Goal: Task Accomplishment & Management: Manage account settings

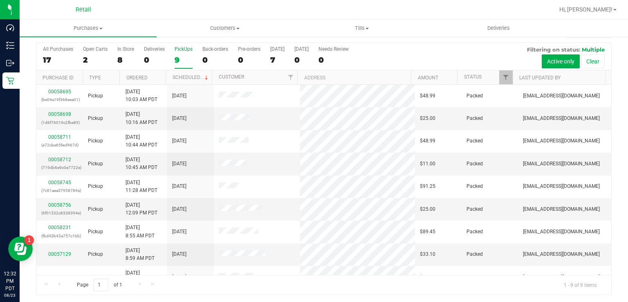
click at [185, 60] on div "9" at bounding box center [184, 59] width 18 height 9
click at [0, 0] on input "PickUps 9" at bounding box center [0, 0] width 0 height 0
click at [179, 64] on div "9" at bounding box center [184, 59] width 18 height 9
click at [0, 0] on input "PickUps 9" at bounding box center [0, 0] width 0 height 0
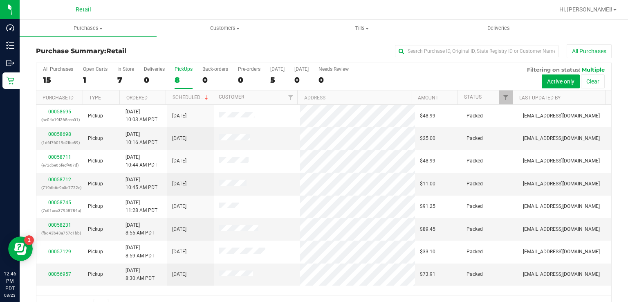
click at [180, 69] on div "PickUps" at bounding box center [184, 69] width 18 height 6
click at [0, 0] on input "PickUps 8" at bounding box center [0, 0] width 0 height 0
click at [177, 80] on div "8" at bounding box center [184, 79] width 18 height 9
click at [0, 0] on input "PickUps 8" at bounding box center [0, 0] width 0 height 0
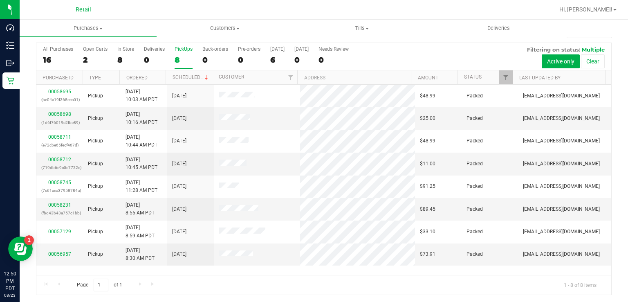
click at [177, 49] on div "PickUps" at bounding box center [184, 49] width 18 height 6
click at [0, 0] on input "PickUps 8" at bounding box center [0, 0] width 0 height 0
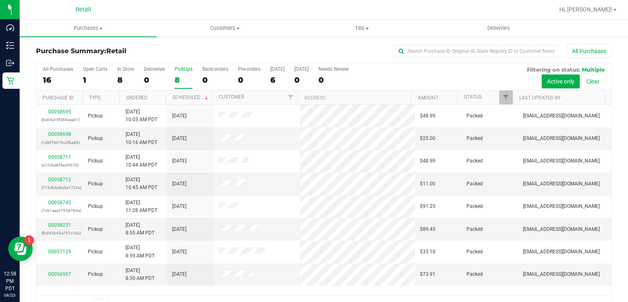
click at [186, 77] on div "8" at bounding box center [184, 79] width 18 height 9
click at [0, 0] on input "PickUps 8" at bounding box center [0, 0] width 0 height 0
click at [186, 75] on div "8" at bounding box center [184, 79] width 18 height 9
click at [0, 0] on input "PickUps 8" at bounding box center [0, 0] width 0 height 0
click at [180, 76] on div "9" at bounding box center [184, 79] width 18 height 9
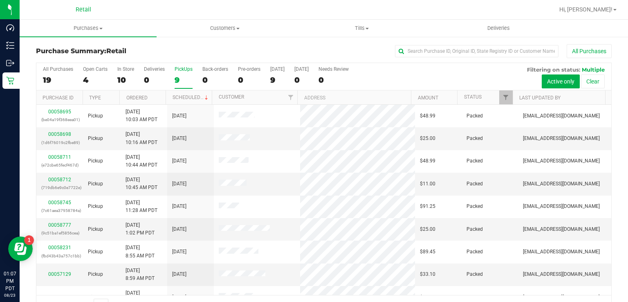
click at [0, 0] on input "PickUps 9" at bounding box center [0, 0] width 0 height 0
click at [182, 77] on div "9" at bounding box center [184, 79] width 18 height 9
click at [0, 0] on input "PickUps 9" at bounding box center [0, 0] width 0 height 0
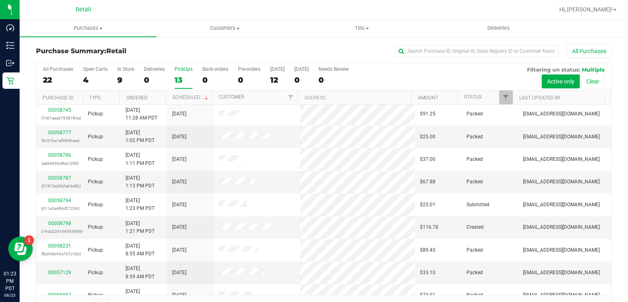
scroll to position [103, 0]
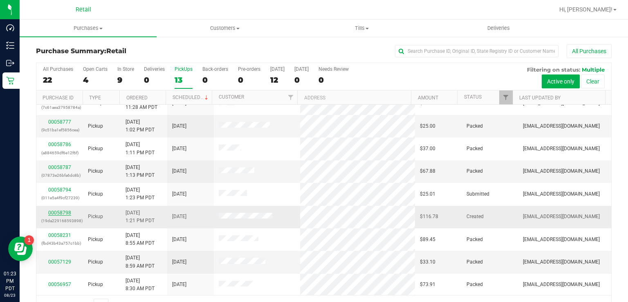
click at [56, 211] on link "00058798" at bounding box center [59, 213] width 23 height 6
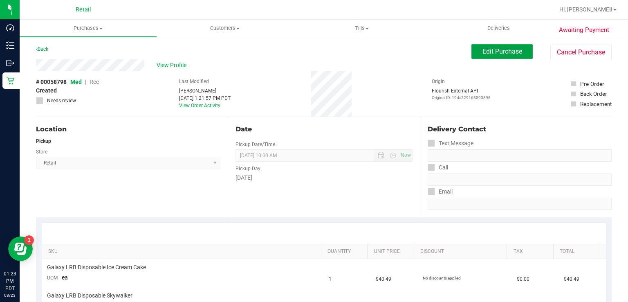
click at [490, 51] on span "Edit Purchase" at bounding box center [502, 51] width 40 height 8
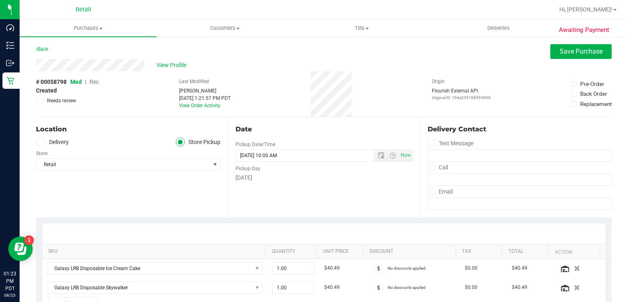
click at [96, 83] on span "Rec" at bounding box center [94, 82] width 9 height 7
click at [550, 58] on button "Save Purchase" at bounding box center [580, 51] width 61 height 15
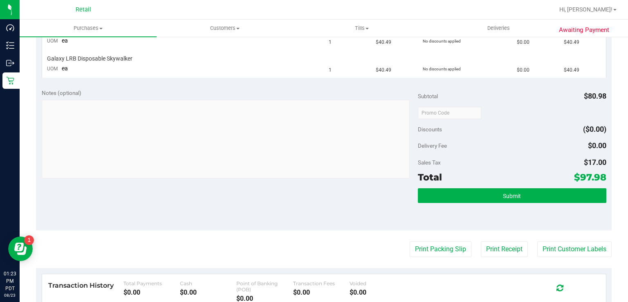
scroll to position [238, 0]
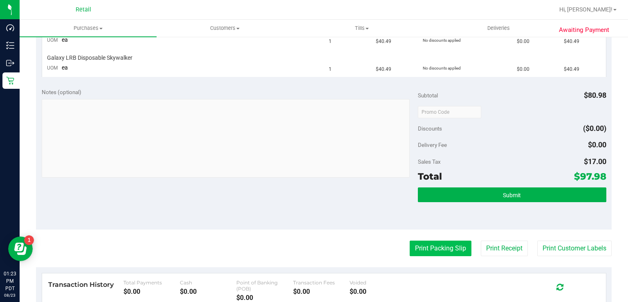
click at [433, 254] on button "Print Packing Slip" at bounding box center [441, 248] width 62 height 16
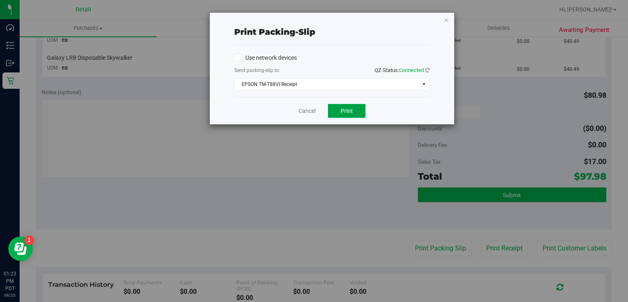
click at [347, 108] on span "Print" at bounding box center [347, 111] width 12 height 7
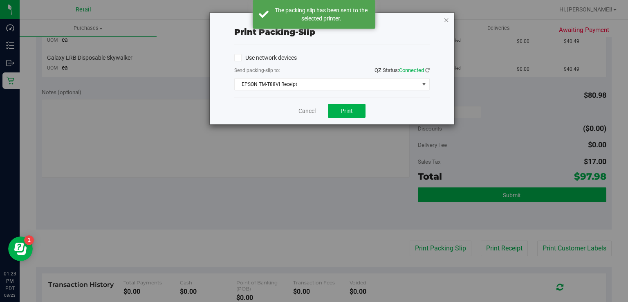
click at [447, 21] on icon "button" at bounding box center [447, 20] width 6 height 10
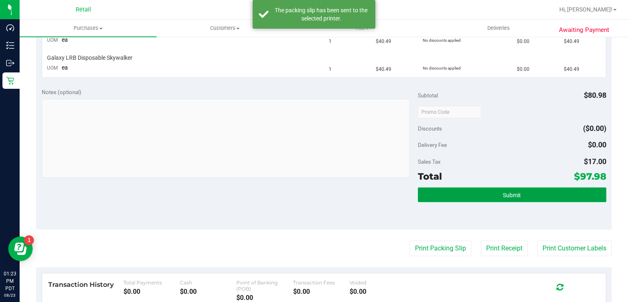
click at [490, 195] on button "Submit" at bounding box center [512, 194] width 188 height 15
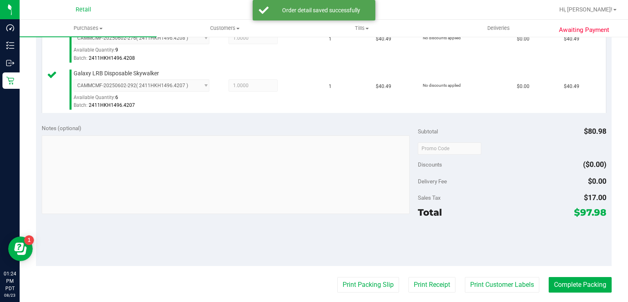
scroll to position [299, 0]
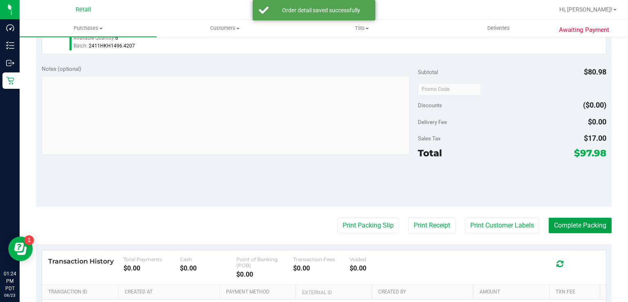
click at [562, 218] on button "Complete Packing" at bounding box center [580, 226] width 63 height 16
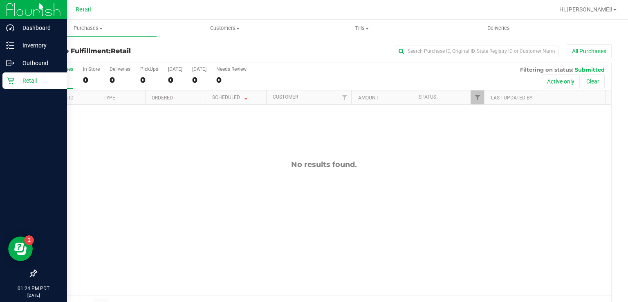
click at [13, 85] on div "Retail" at bounding box center [34, 80] width 65 height 16
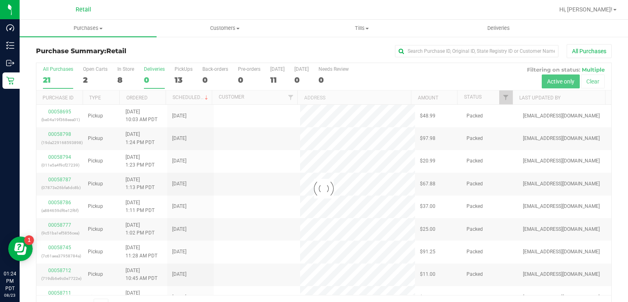
click at [150, 67] on div "Deliveries" at bounding box center [154, 69] width 21 height 6
click at [0, 0] on input "Deliveries 0" at bounding box center [0, 0] width 0 height 0
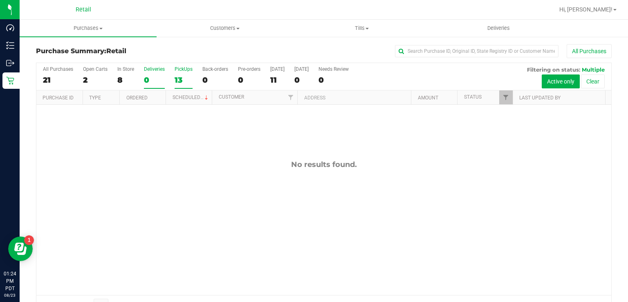
click at [187, 71] on div "PickUps" at bounding box center [184, 69] width 18 height 6
click at [0, 0] on input "PickUps 13" at bounding box center [0, 0] width 0 height 0
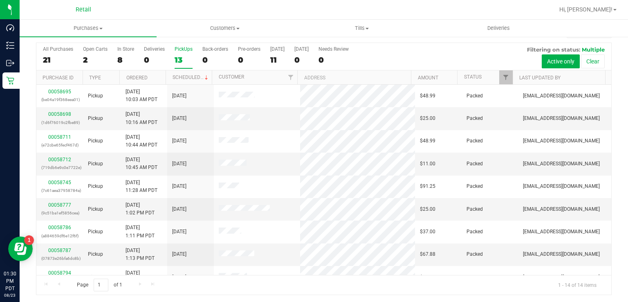
click at [177, 63] on div "13" at bounding box center [184, 59] width 18 height 9
click at [0, 0] on input "PickUps 13" at bounding box center [0, 0] width 0 height 0
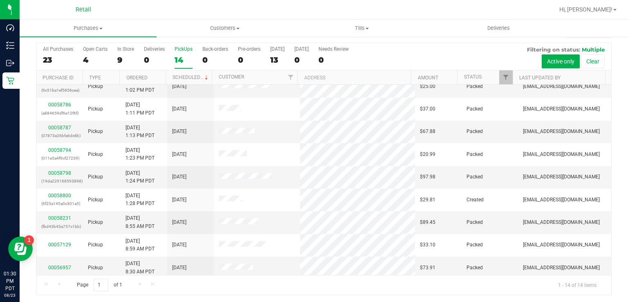
scroll to position [126, 0]
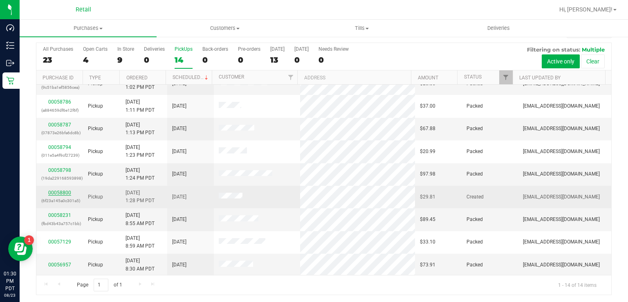
click at [56, 191] on link "00058800" at bounding box center [59, 193] width 23 height 6
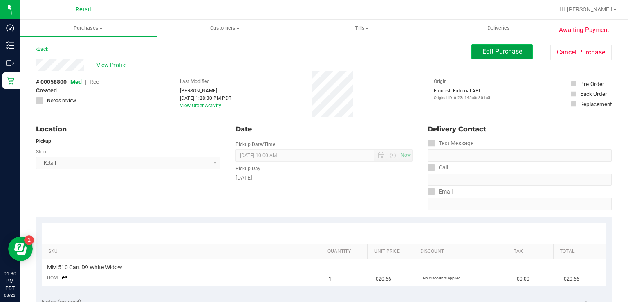
click at [517, 46] on button "Edit Purchase" at bounding box center [501, 51] width 61 height 15
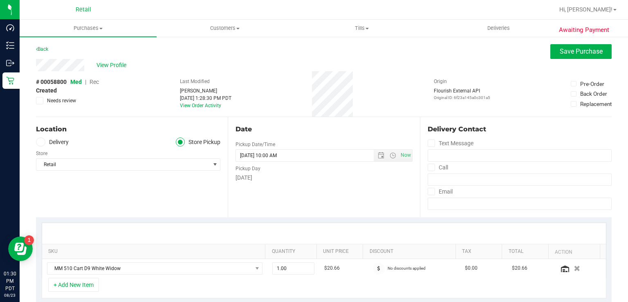
click at [94, 82] on span "Rec" at bounding box center [94, 82] width 9 height 7
click at [576, 48] on span "Save Purchase" at bounding box center [581, 51] width 43 height 8
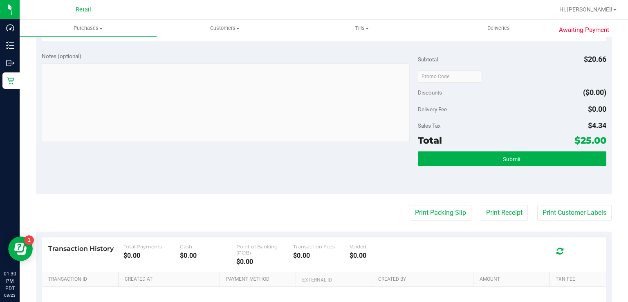
scroll to position [262, 0]
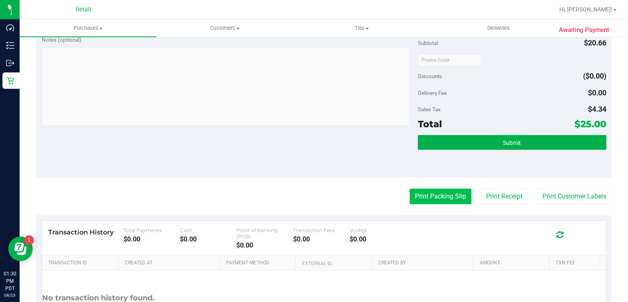
click at [432, 193] on button "Print Packing Slip" at bounding box center [441, 196] width 62 height 16
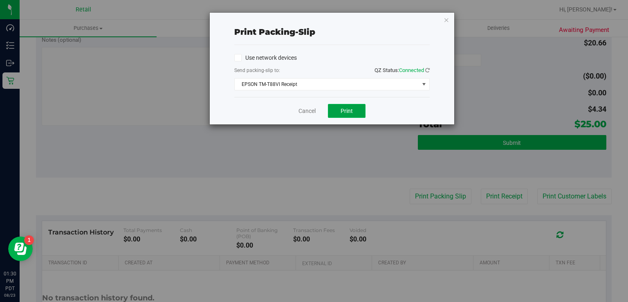
click at [338, 110] on button "Print" at bounding box center [347, 111] width 38 height 14
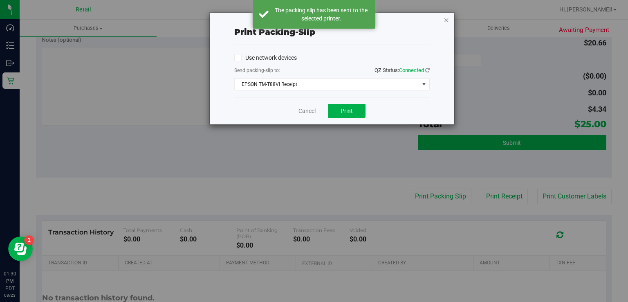
click at [444, 21] on icon "button" at bounding box center [447, 20] width 6 height 10
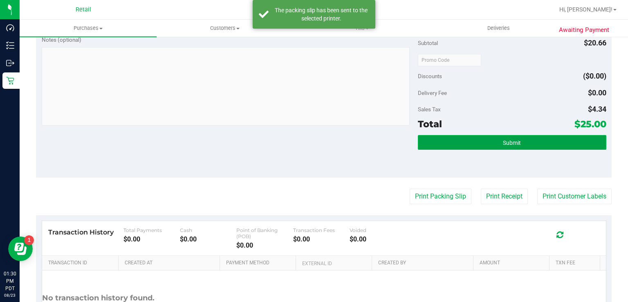
click at [505, 142] on span "Submit" at bounding box center [512, 142] width 18 height 7
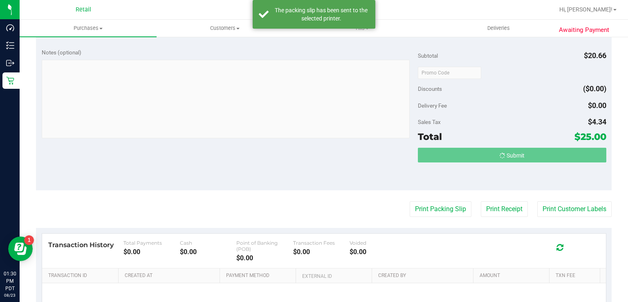
scroll to position [236, 0]
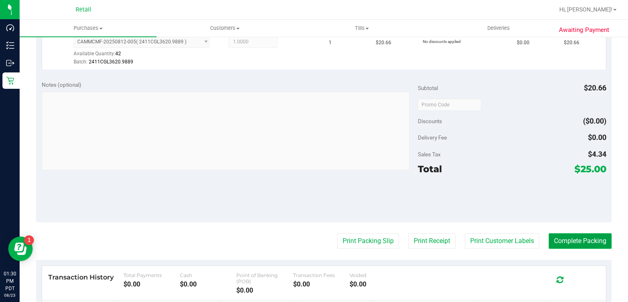
click at [584, 234] on button "Complete Packing" at bounding box center [580, 241] width 63 height 16
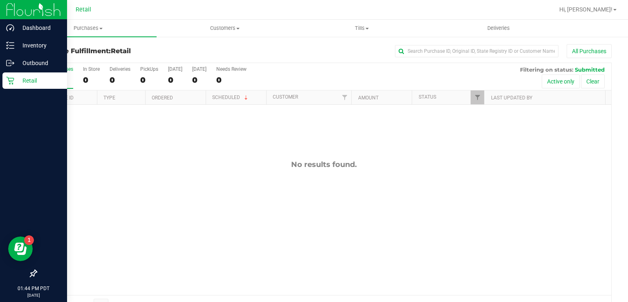
click at [4, 75] on div "Retail" at bounding box center [34, 80] width 65 height 16
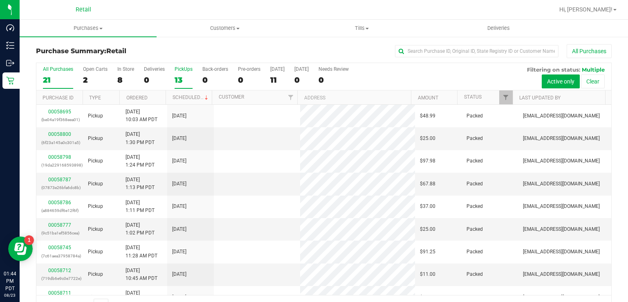
click at [178, 73] on label "PickUps 13" at bounding box center [184, 77] width 18 height 22
click at [0, 0] on input "PickUps 13" at bounding box center [0, 0] width 0 height 0
click at [177, 73] on label "PickUps 13" at bounding box center [184, 77] width 18 height 22
click at [0, 0] on input "PickUps 13" at bounding box center [0, 0] width 0 height 0
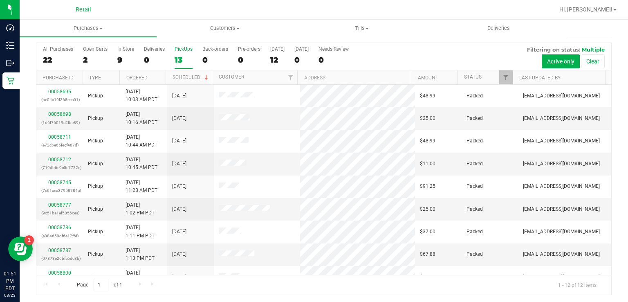
click at [186, 54] on label "PickUps 13" at bounding box center [184, 57] width 18 height 22
click at [0, 0] on input "PickUps 13" at bounding box center [0, 0] width 0 height 0
click at [182, 55] on div "12" at bounding box center [184, 59] width 18 height 9
click at [0, 0] on input "PickUps 12" at bounding box center [0, 0] width 0 height 0
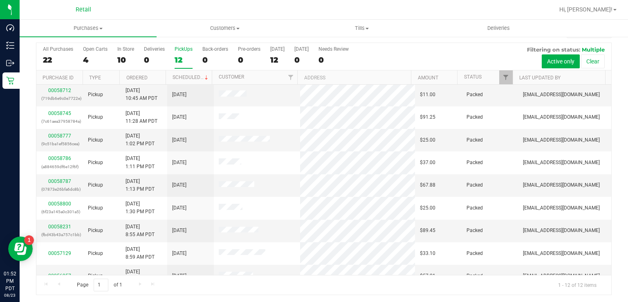
scroll to position [80, 0]
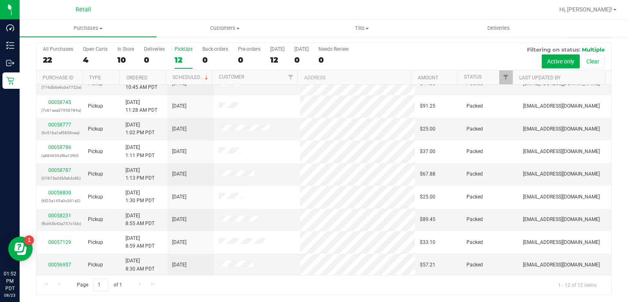
click at [182, 51] on div "PickUps" at bounding box center [184, 49] width 18 height 6
click at [0, 0] on input "PickUps 12" at bounding box center [0, 0] width 0 height 0
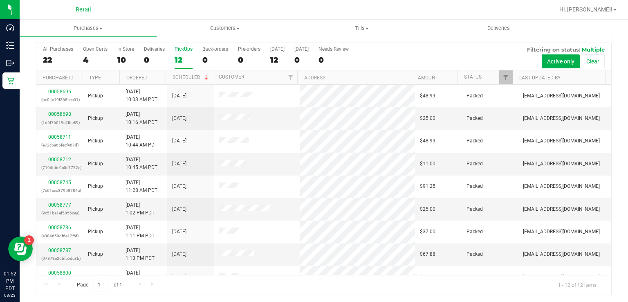
scroll to position [0, 0]
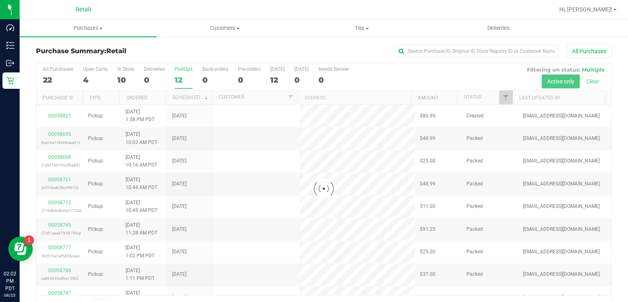
click at [177, 80] on div "12" at bounding box center [184, 79] width 18 height 9
click at [0, 0] on input "PickUps 12" at bounding box center [0, 0] width 0 height 0
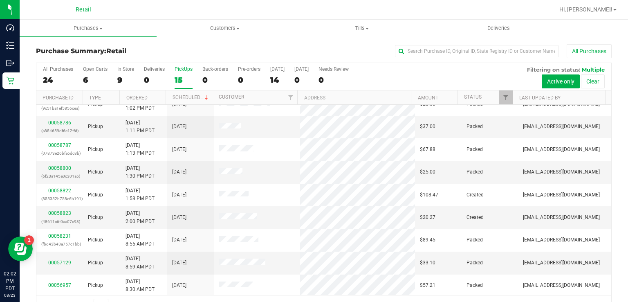
scroll to position [148, 0]
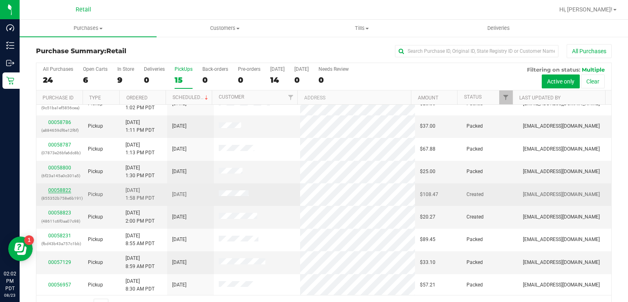
click at [59, 188] on link "00058822" at bounding box center [59, 190] width 23 height 6
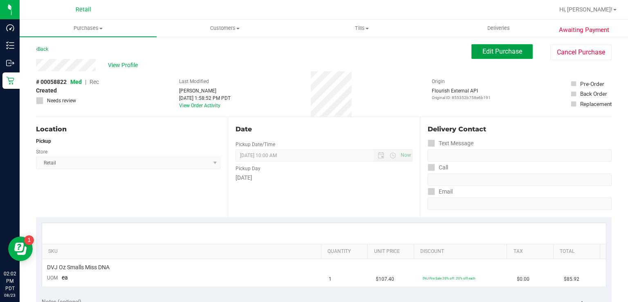
click at [489, 55] on span "Edit Purchase" at bounding box center [502, 51] width 40 height 8
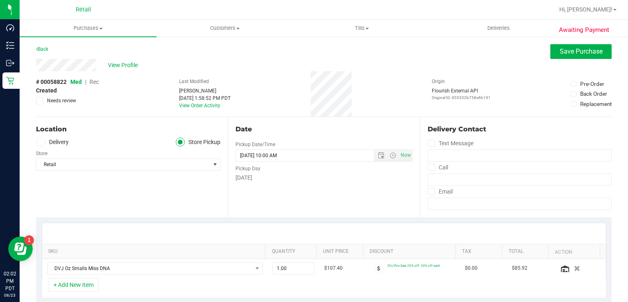
click at [94, 83] on span "Rec" at bounding box center [94, 82] width 9 height 7
click at [565, 58] on button "Save Purchase" at bounding box center [580, 51] width 61 height 15
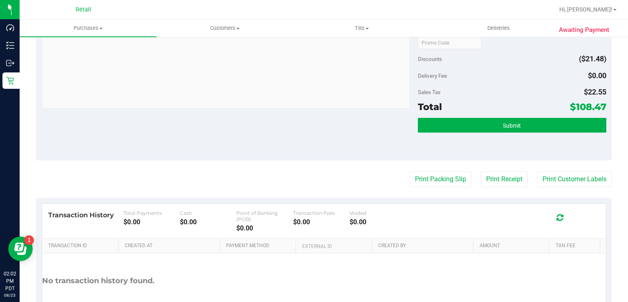
scroll to position [283, 0]
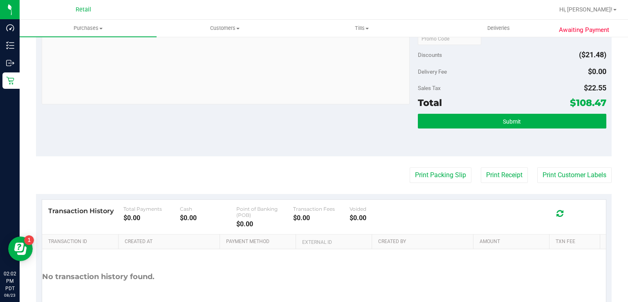
click at [411, 189] on purchase-details "Back Edit Purchase Cancel Purchase View Profile # 00058822 Med | Rec Created Ne…" at bounding box center [324, 49] width 576 height 576
click at [420, 172] on button "Print Packing Slip" at bounding box center [441, 175] width 62 height 16
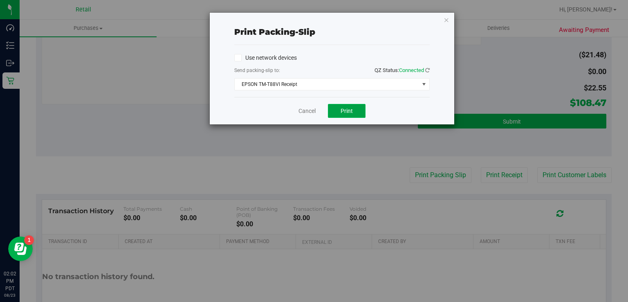
click at [347, 108] on span "Print" at bounding box center [347, 111] width 12 height 7
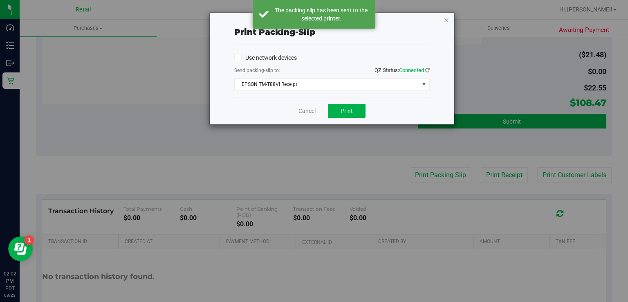
click at [447, 17] on icon "button" at bounding box center [447, 20] width 6 height 10
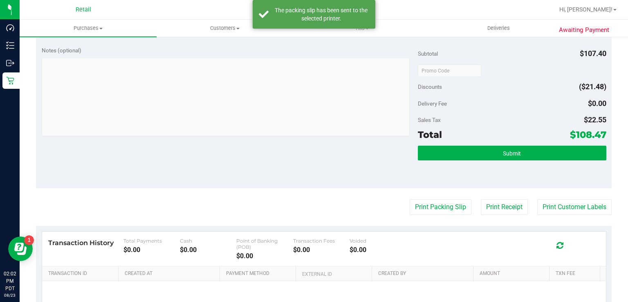
scroll to position [243, 0]
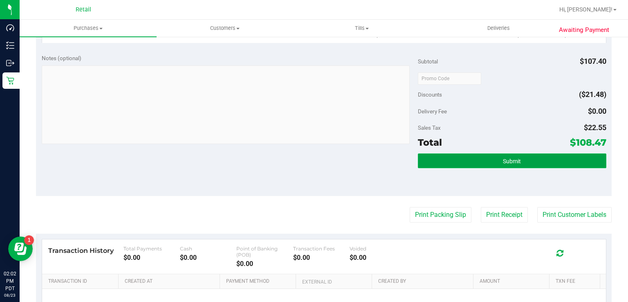
click at [517, 162] on button "Submit" at bounding box center [512, 160] width 188 height 15
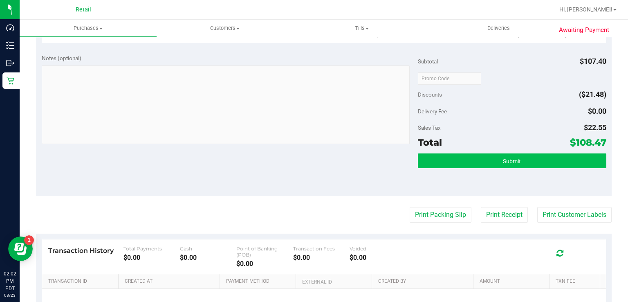
scroll to position [231, 0]
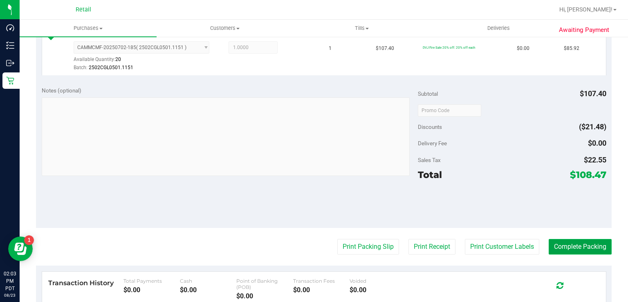
click at [583, 241] on button "Complete Packing" at bounding box center [580, 247] width 63 height 16
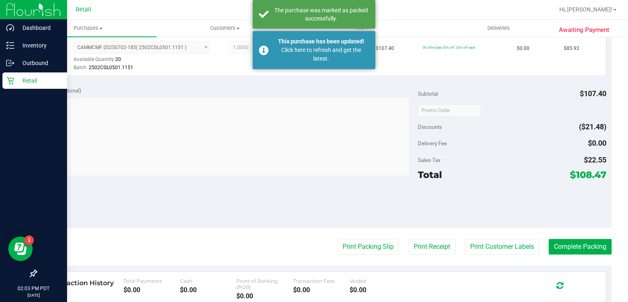
click at [0, 84] on link "Retail" at bounding box center [33, 81] width 67 height 18
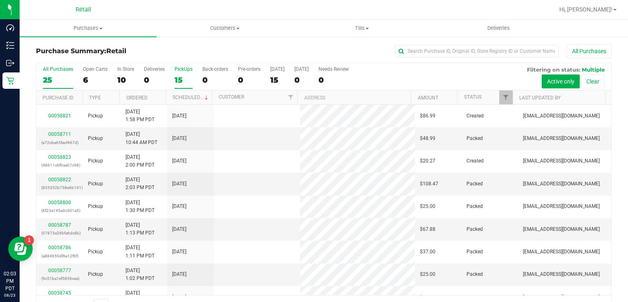
click at [183, 76] on div "15" at bounding box center [184, 79] width 18 height 9
click at [0, 0] on input "PickUps 15" at bounding box center [0, 0] width 0 height 0
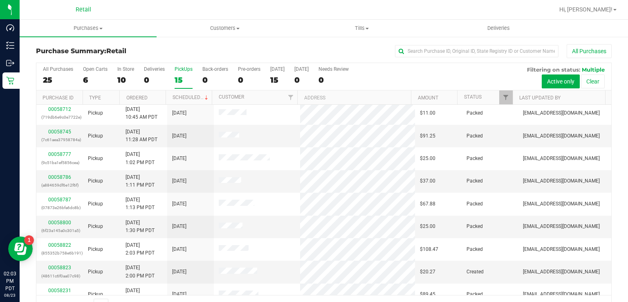
scroll to position [148, 0]
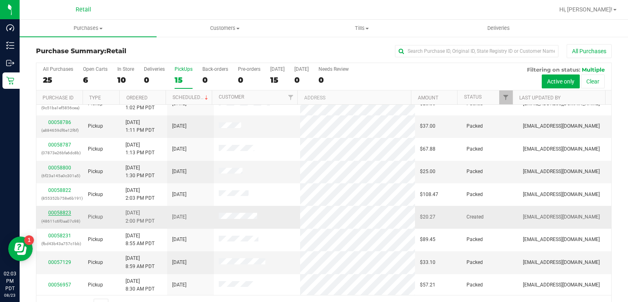
click at [54, 212] on link "00058823" at bounding box center [59, 213] width 23 height 6
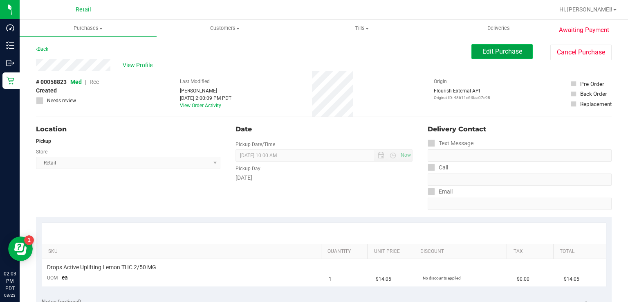
click at [494, 47] on button "Edit Purchase" at bounding box center [501, 51] width 61 height 15
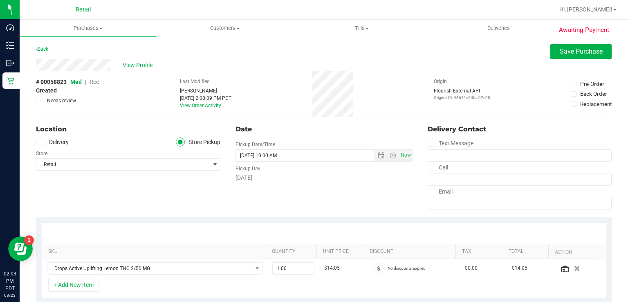
click at [98, 83] on span "Rec" at bounding box center [94, 82] width 9 height 7
click at [550, 51] on button "Save Purchase" at bounding box center [580, 51] width 61 height 15
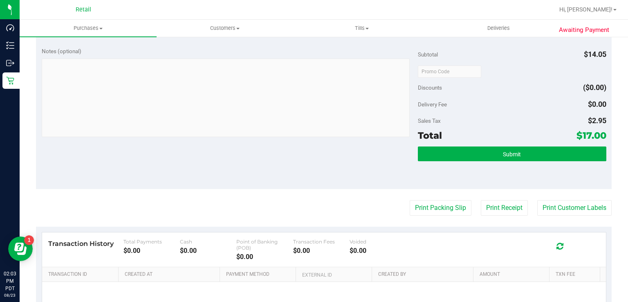
scroll to position [290, 0]
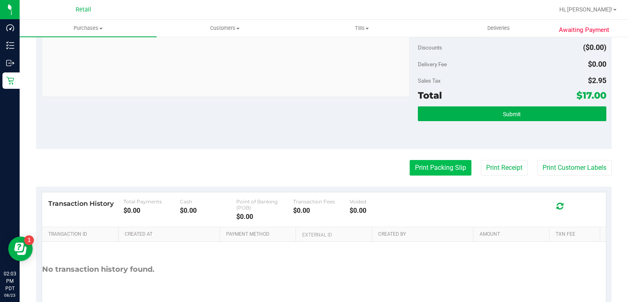
click at [435, 166] on button "Print Packing Slip" at bounding box center [441, 168] width 62 height 16
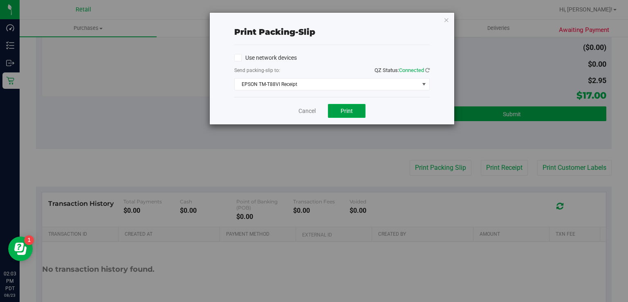
click at [343, 106] on button "Print" at bounding box center [347, 111] width 38 height 14
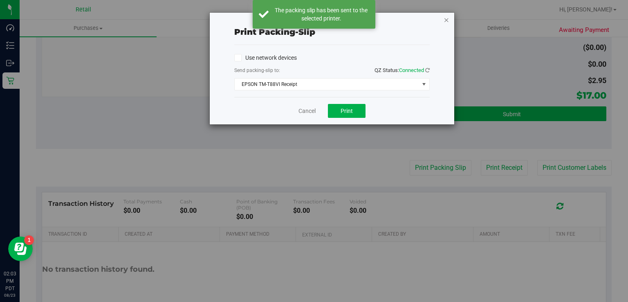
click at [447, 16] on icon "button" at bounding box center [447, 20] width 6 height 10
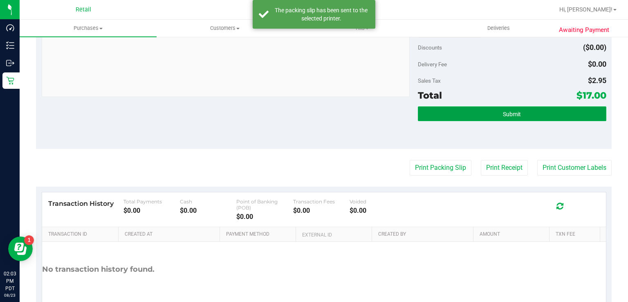
click at [525, 116] on button "Submit" at bounding box center [512, 113] width 188 height 15
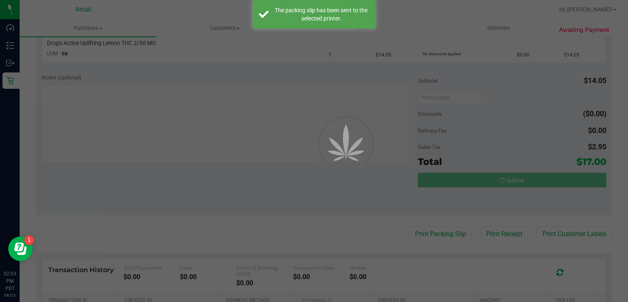
scroll to position [199, 0]
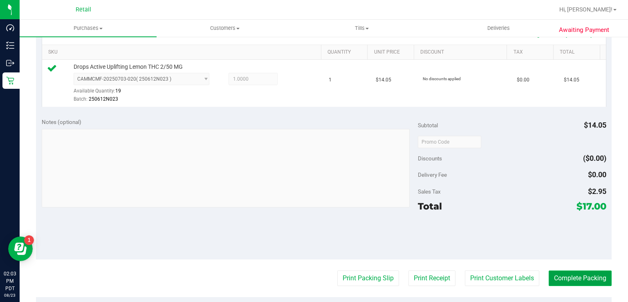
click at [590, 272] on button "Complete Packing" at bounding box center [580, 278] width 63 height 16
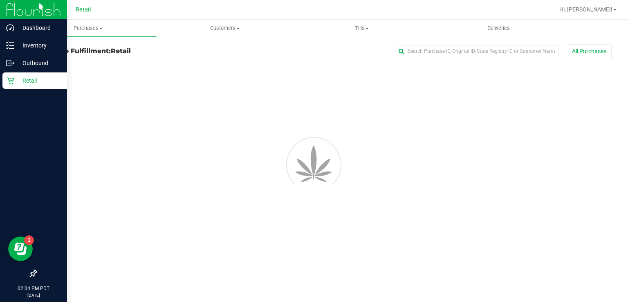
click at [13, 83] on icon at bounding box center [10, 80] width 8 height 8
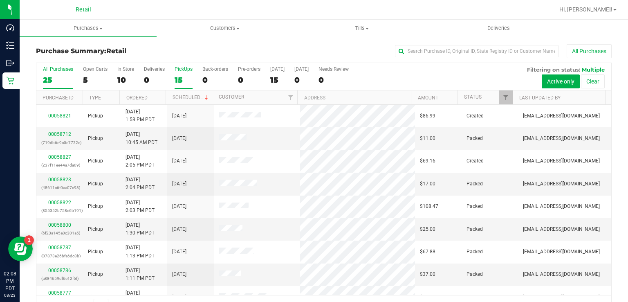
click at [177, 69] on div "PickUps" at bounding box center [184, 69] width 18 height 6
click at [0, 0] on input "PickUps 15" at bounding box center [0, 0] width 0 height 0
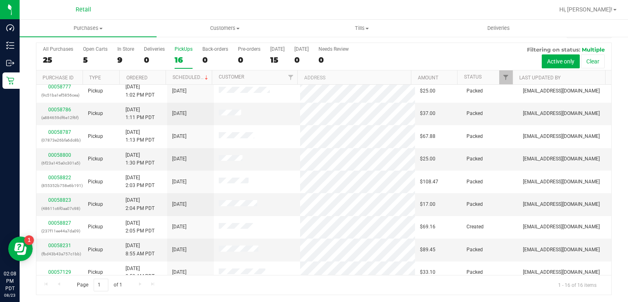
scroll to position [157, 0]
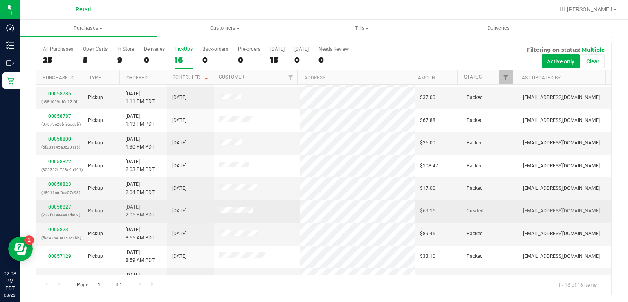
click at [63, 206] on link "00058827" at bounding box center [59, 207] width 23 height 6
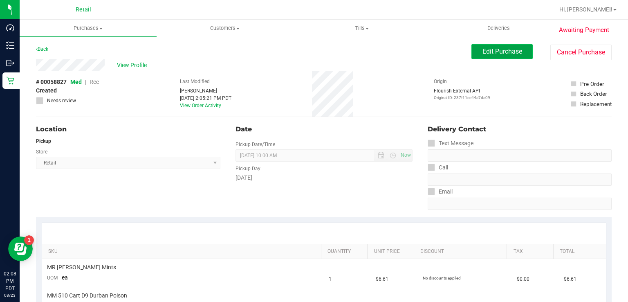
click at [487, 50] on span "Edit Purchase" at bounding box center [502, 51] width 40 height 8
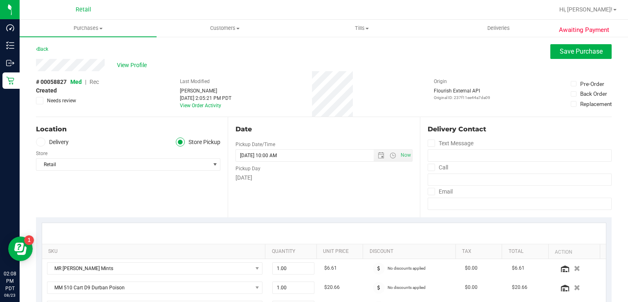
click at [96, 80] on span "Rec" at bounding box center [94, 82] width 9 height 7
click at [572, 50] on span "Save Purchase" at bounding box center [581, 51] width 43 height 8
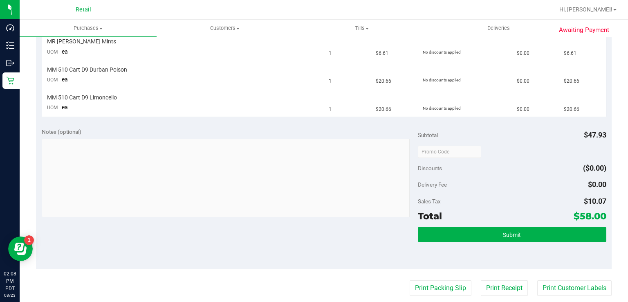
scroll to position [227, 0]
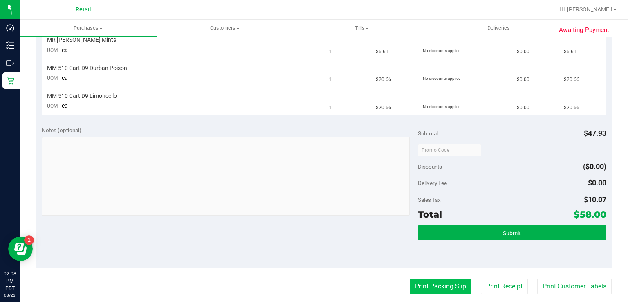
click at [420, 288] on button "Print Packing Slip" at bounding box center [441, 286] width 62 height 16
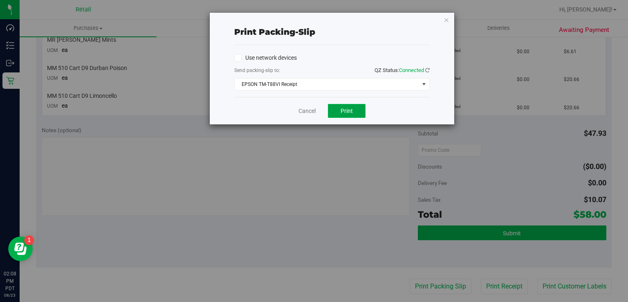
click at [351, 108] on span "Print" at bounding box center [347, 111] width 12 height 7
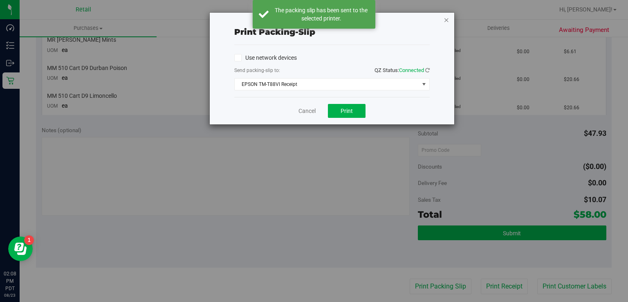
click at [447, 20] on icon "button" at bounding box center [447, 20] width 6 height 10
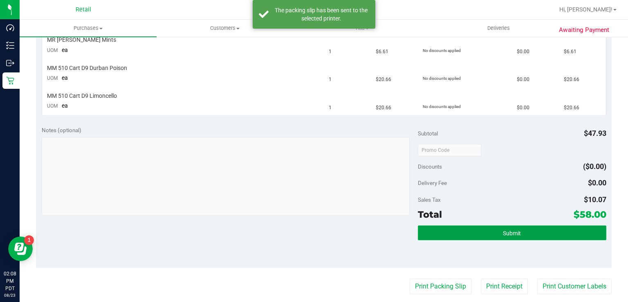
click at [489, 233] on button "Submit" at bounding box center [512, 232] width 188 height 15
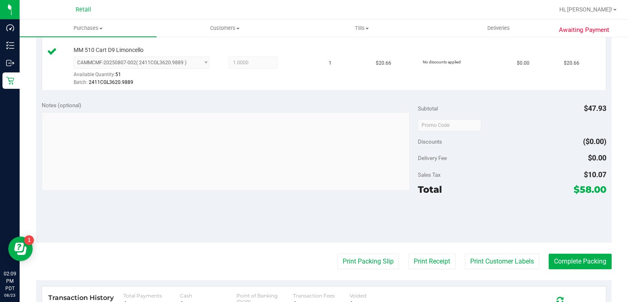
scroll to position [313, 0]
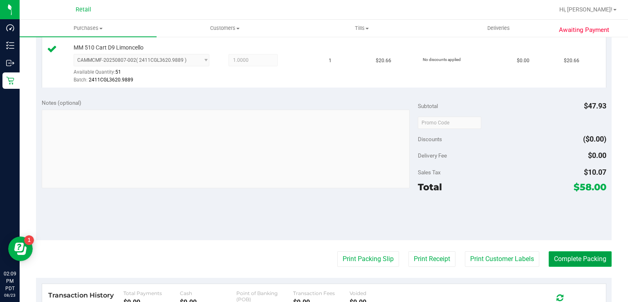
click at [562, 260] on button "Complete Packing" at bounding box center [580, 259] width 63 height 16
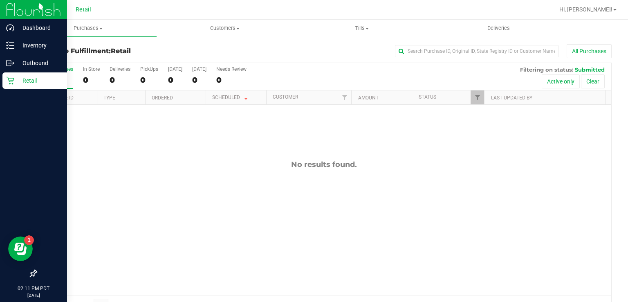
click at [17, 85] on p "Retail" at bounding box center [38, 81] width 49 height 10
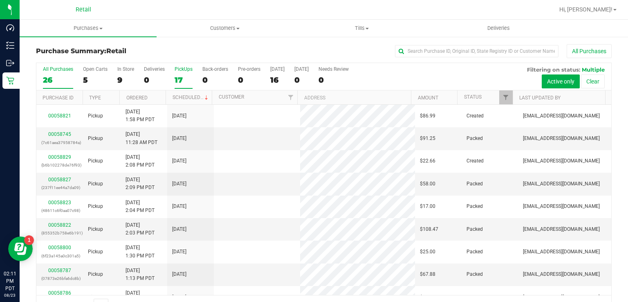
click at [182, 70] on div "PickUps" at bounding box center [184, 69] width 18 height 6
click at [0, 0] on input "PickUps 17" at bounding box center [0, 0] width 0 height 0
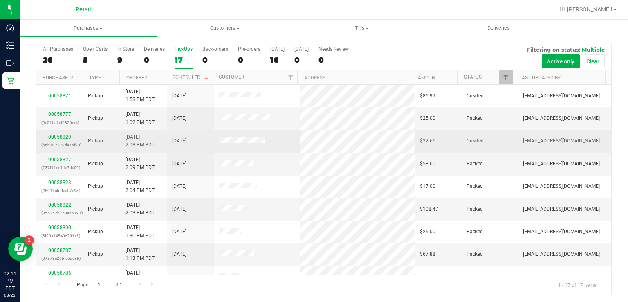
click at [63, 139] on div "00058829 (b6b102278de76f93)" at bounding box center [59, 141] width 37 height 16
click at [61, 137] on link "00058829" at bounding box center [59, 137] width 23 height 6
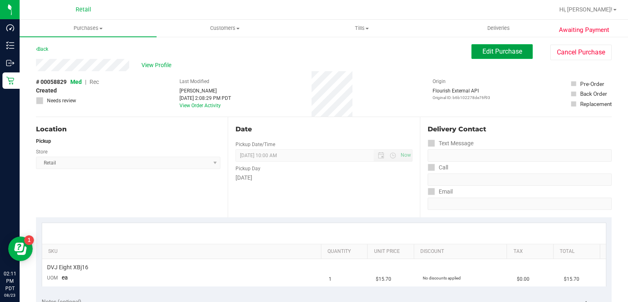
click at [487, 53] on span "Edit Purchase" at bounding box center [502, 51] width 40 height 8
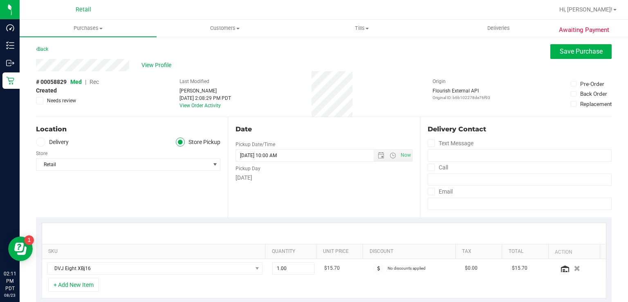
click at [94, 79] on span "Rec" at bounding box center [94, 82] width 9 height 7
click at [564, 54] on span "Save Purchase" at bounding box center [581, 51] width 43 height 8
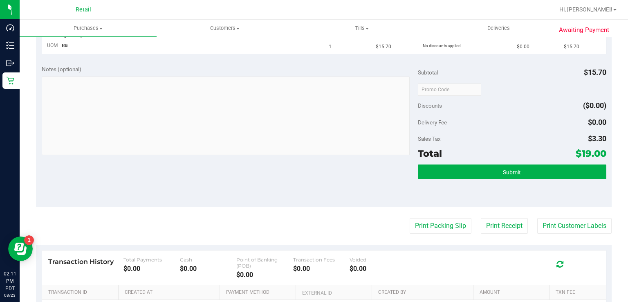
scroll to position [236, 0]
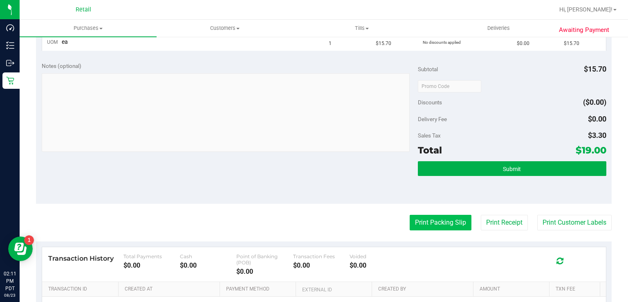
click at [431, 223] on button "Print Packing Slip" at bounding box center [441, 223] width 62 height 16
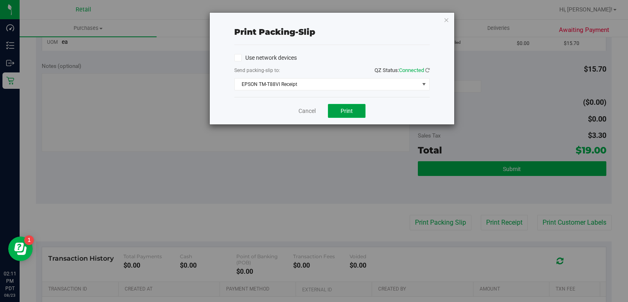
click at [334, 113] on button "Print" at bounding box center [347, 111] width 38 height 14
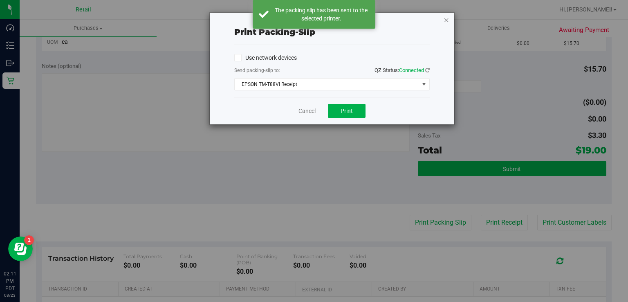
click at [446, 21] on icon "button" at bounding box center [447, 20] width 6 height 10
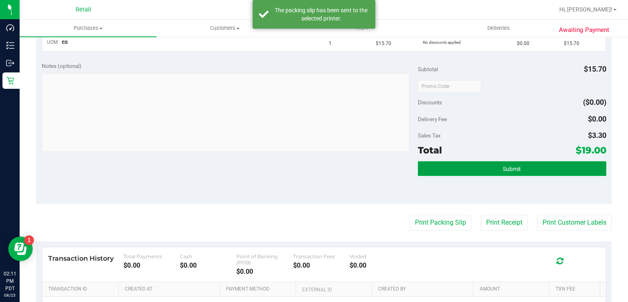
click at [487, 174] on button "Submit" at bounding box center [512, 168] width 188 height 15
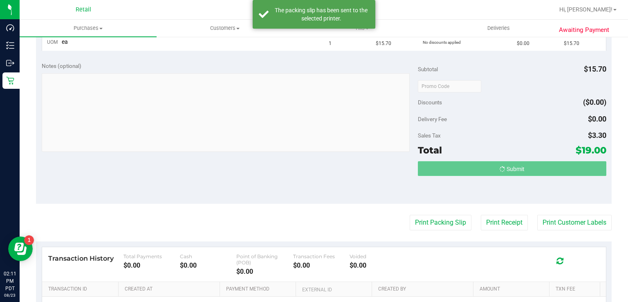
scroll to position [237, 0]
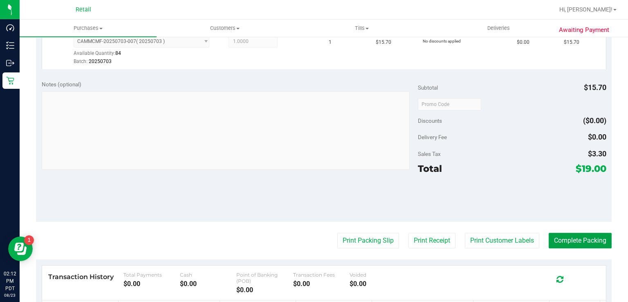
click at [572, 234] on button "Complete Packing" at bounding box center [580, 241] width 63 height 16
